Goal: Task Accomplishment & Management: Manage account settings

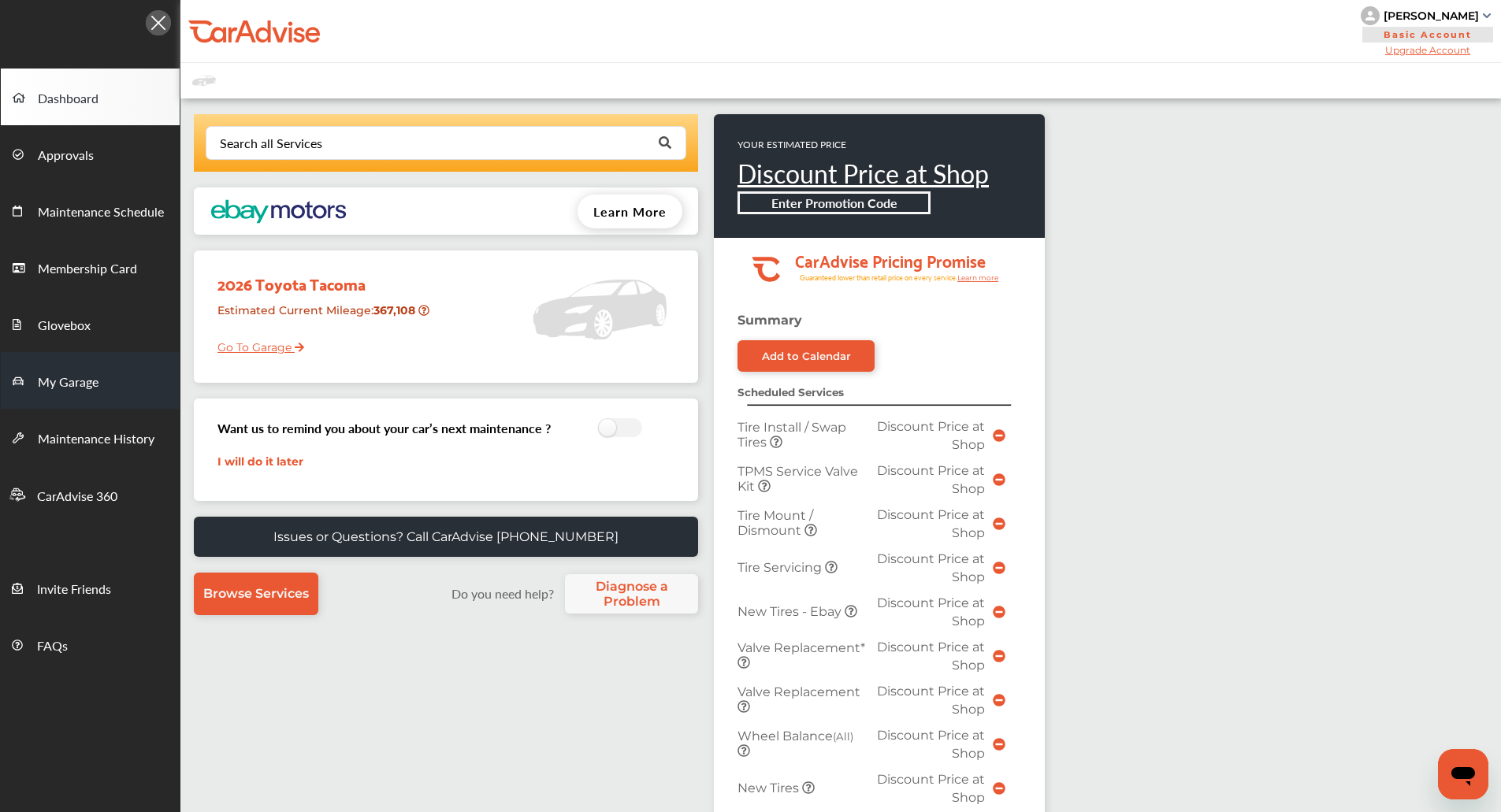
click at [92, 377] on span "My Garage" at bounding box center [68, 382] width 61 height 20
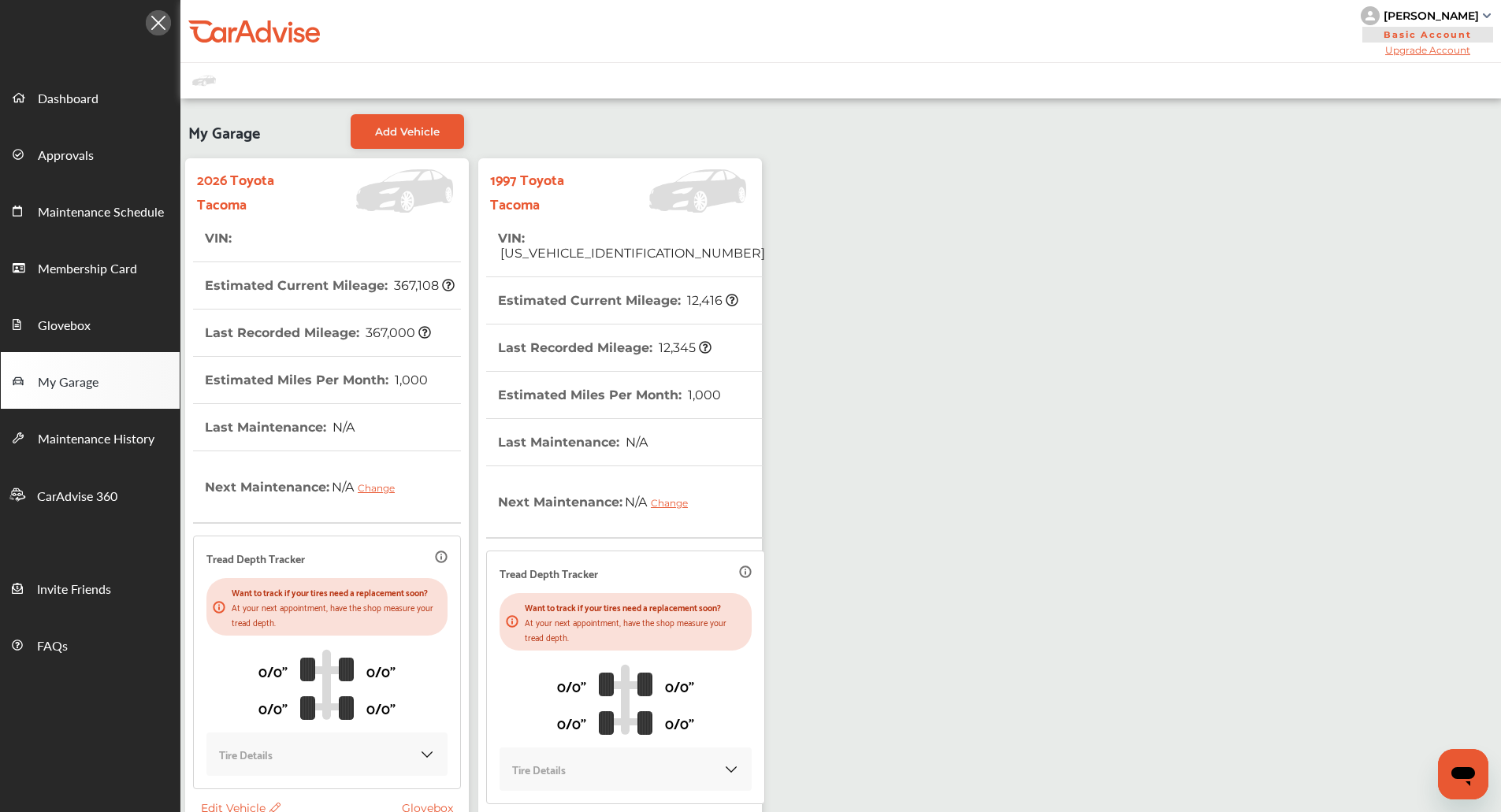
click at [588, 246] on span "[US_VEHICLE_IDENTIFICATION_NUMBER]" at bounding box center [632, 253] width 267 height 15
copy span "[US_VEHICLE_IDENTIFICATION_NUMBER]"
